Goal: Task Accomplishment & Management: Manage account settings

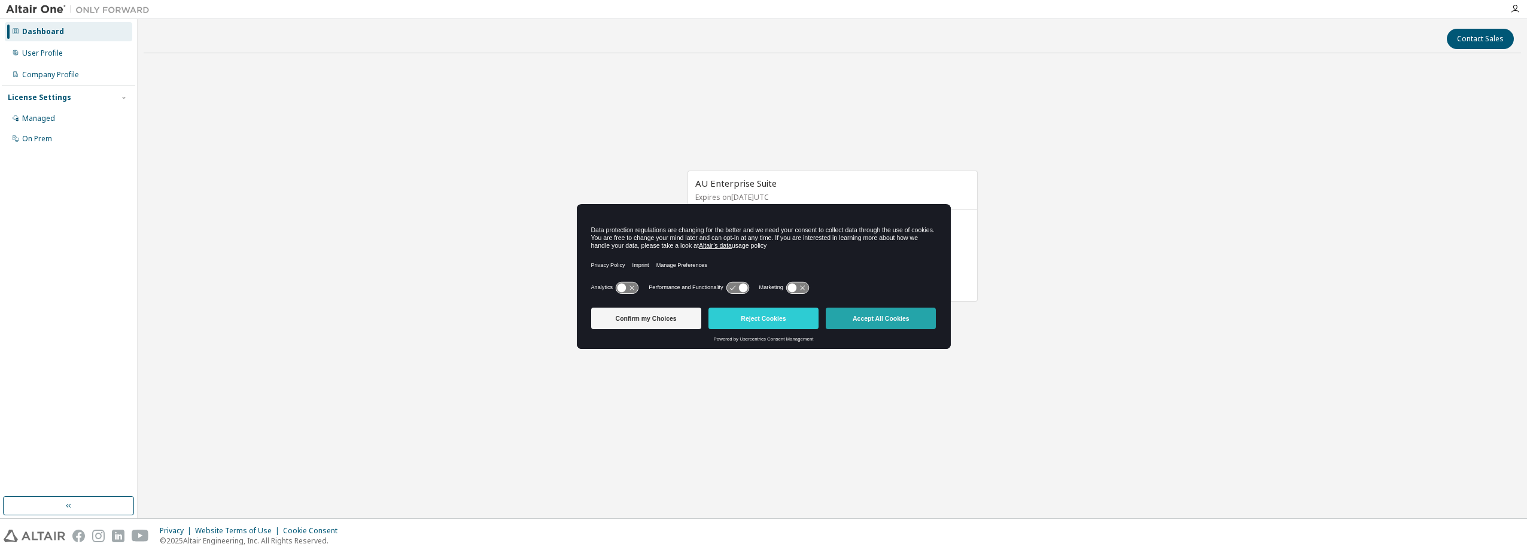
click at [855, 315] on button "Accept All Cookies" at bounding box center [881, 318] width 110 height 22
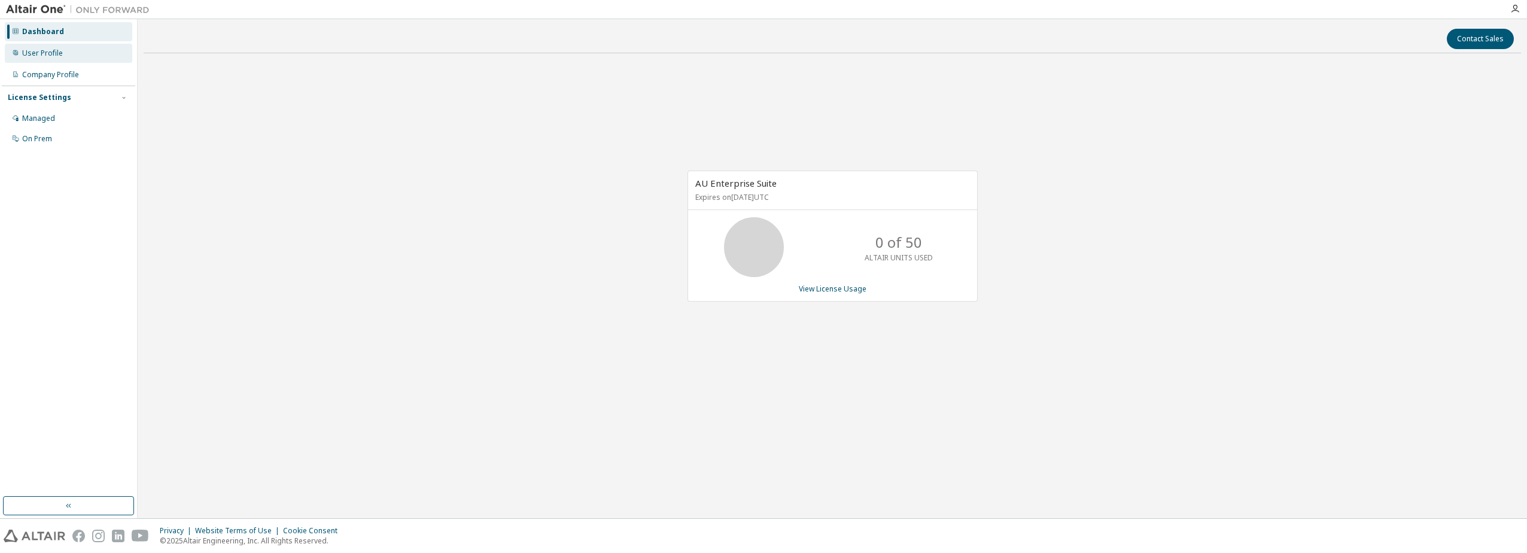
click at [69, 54] on div "User Profile" at bounding box center [68, 53] width 127 height 19
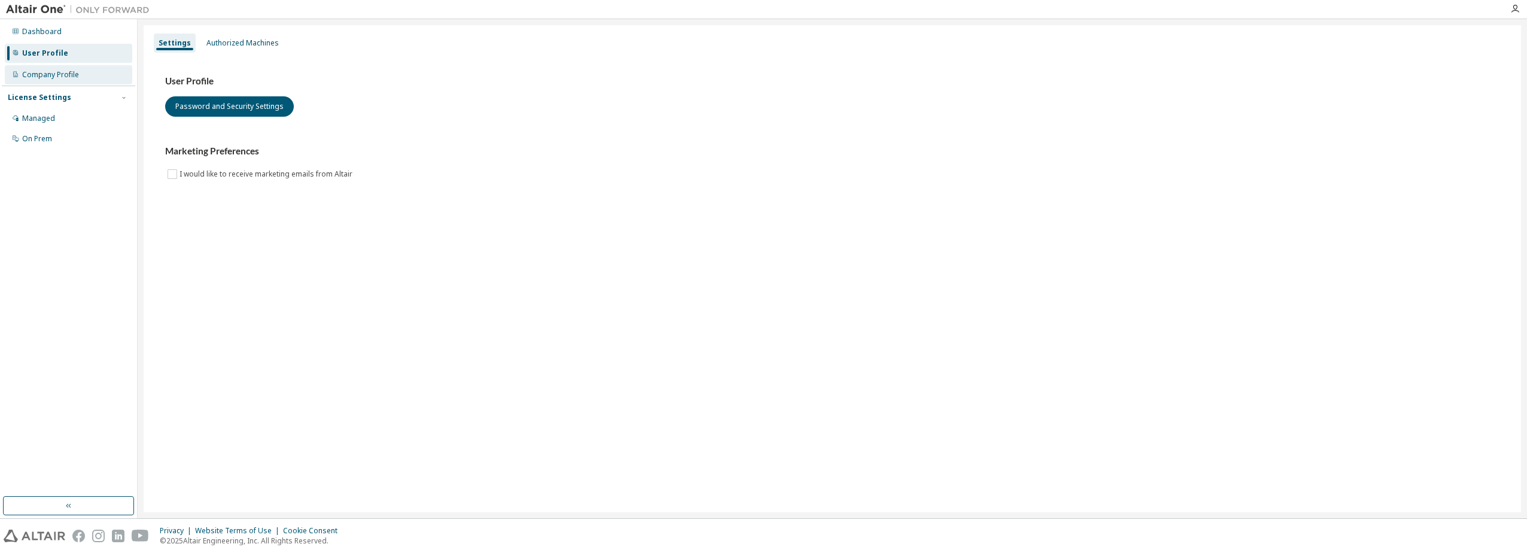
click at [60, 77] on div "Company Profile" at bounding box center [50, 75] width 57 height 10
